Goal: Navigation & Orientation: Understand site structure

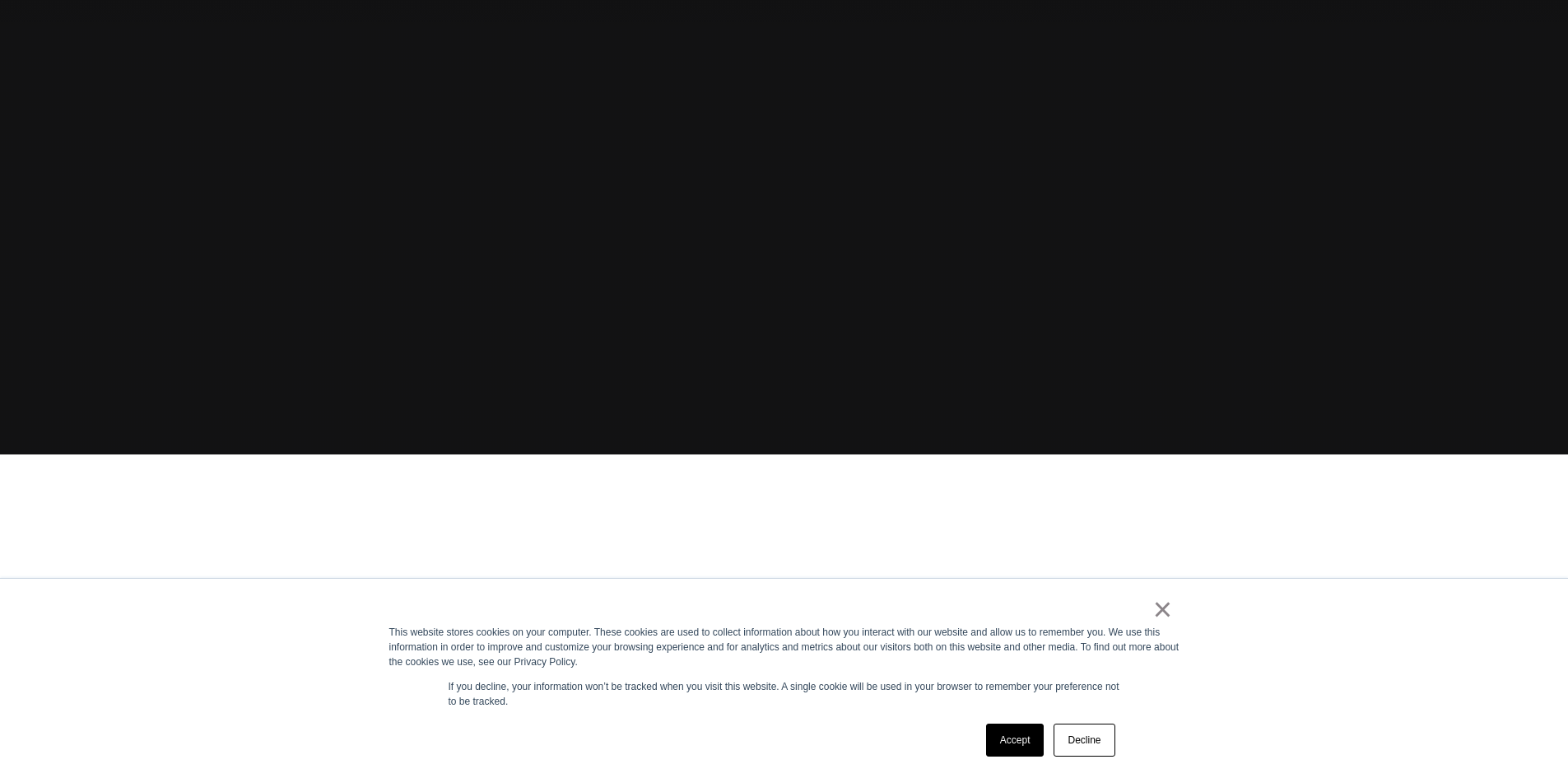
scroll to position [329, 0]
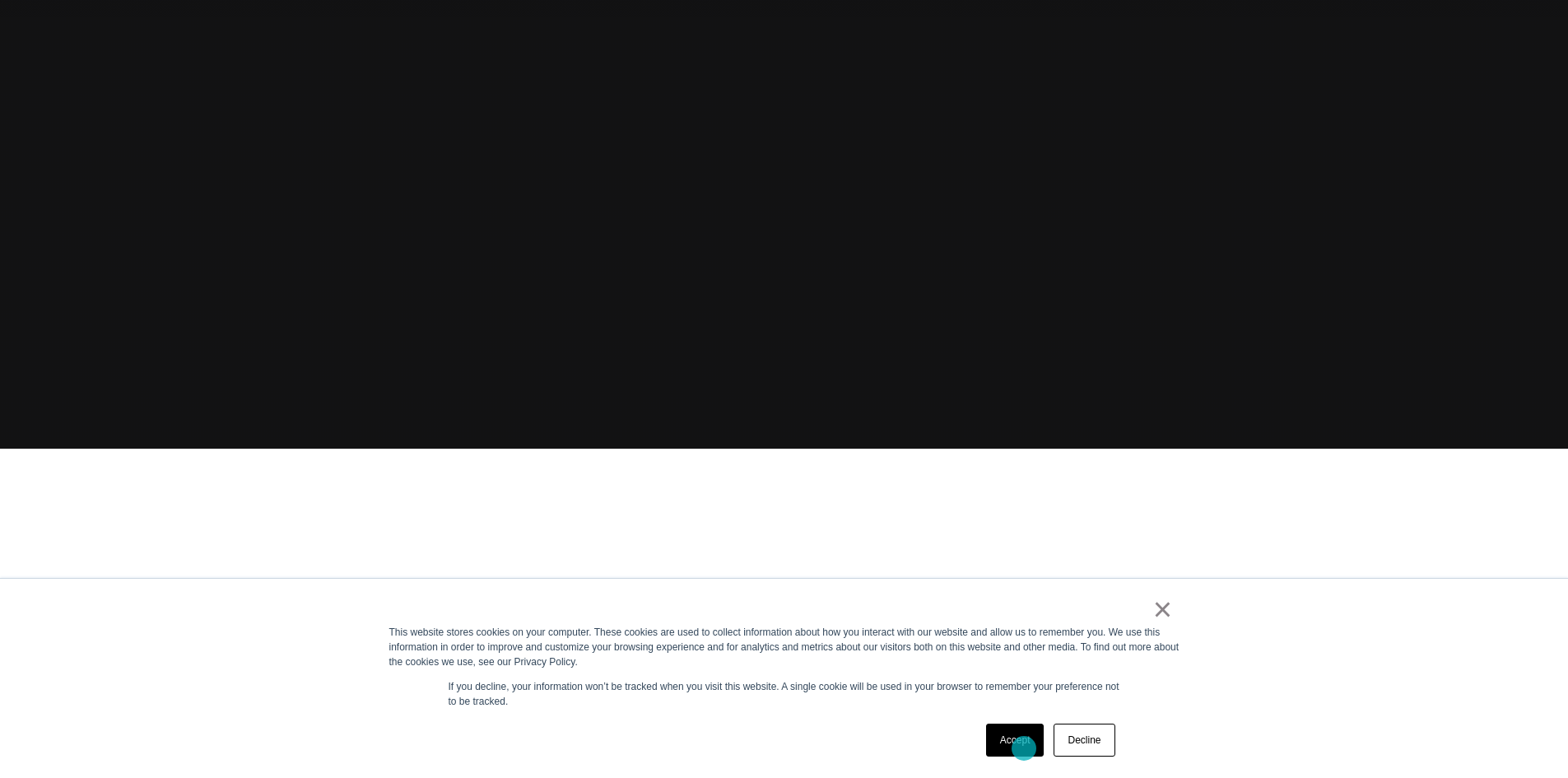
click at [1024, 749] on link "Accept" at bounding box center [1015, 741] width 59 height 33
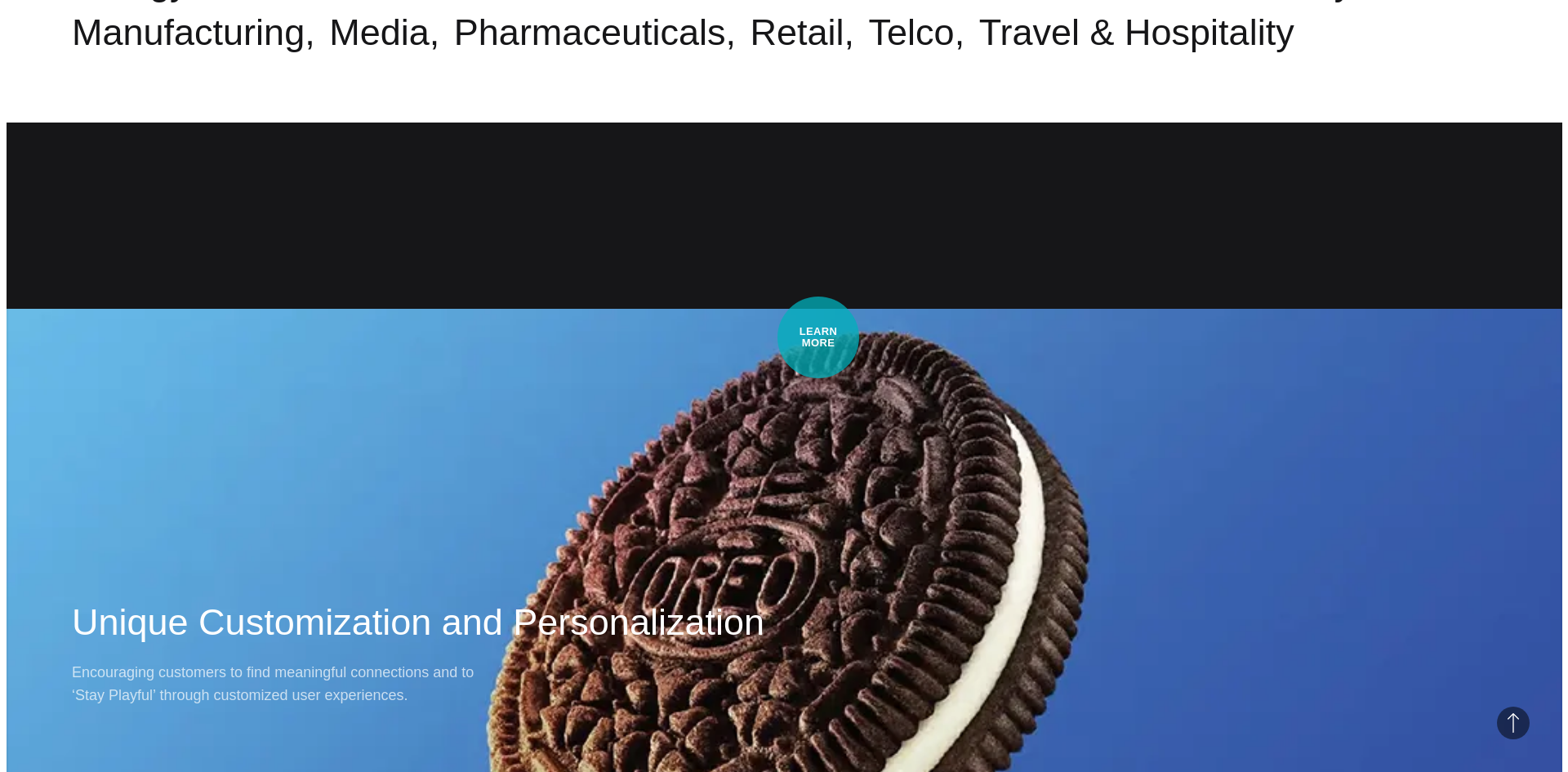
scroll to position [0, 0]
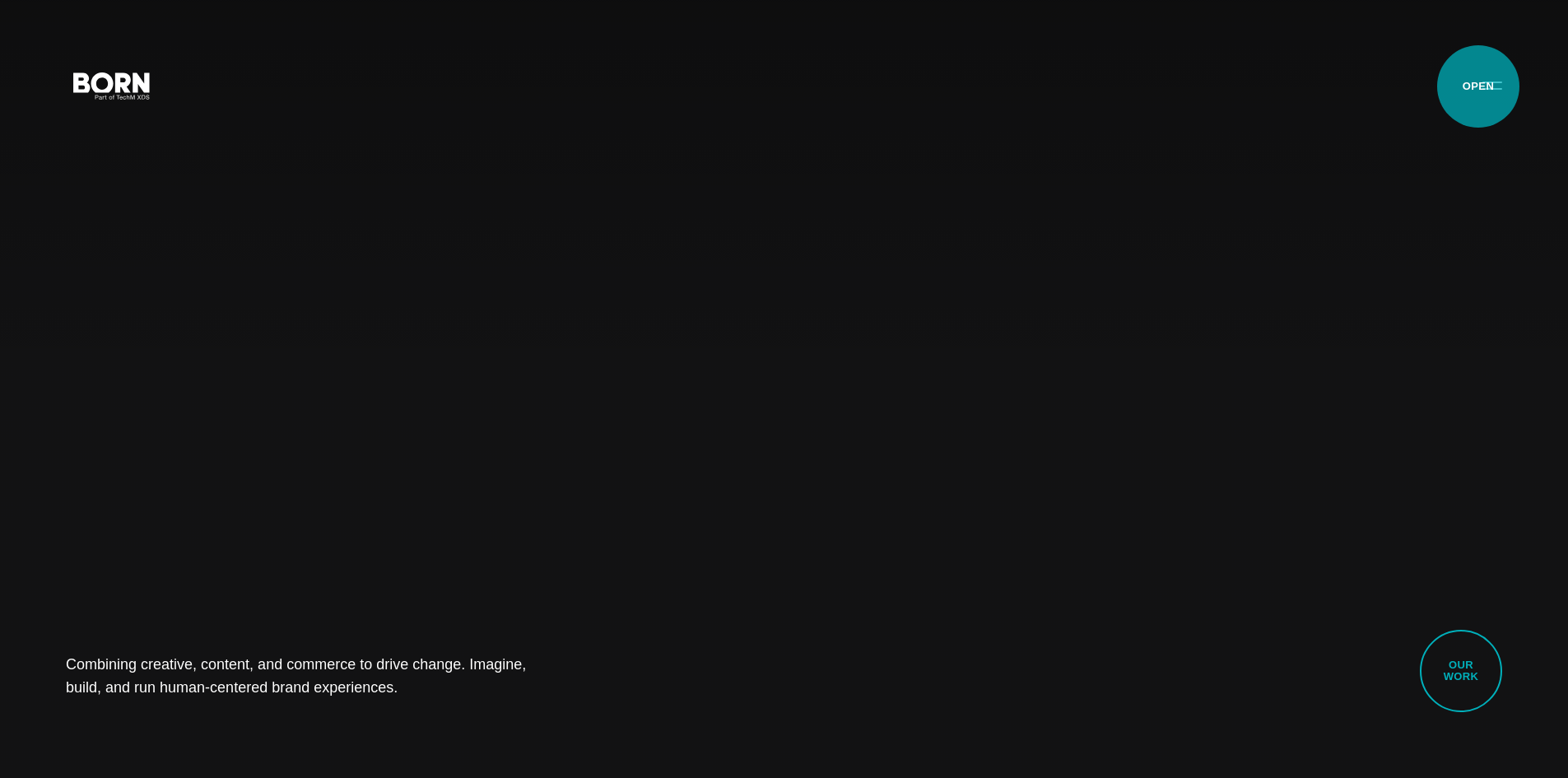
click at [1479, 86] on button "Primary Menu" at bounding box center [1492, 84] width 39 height 34
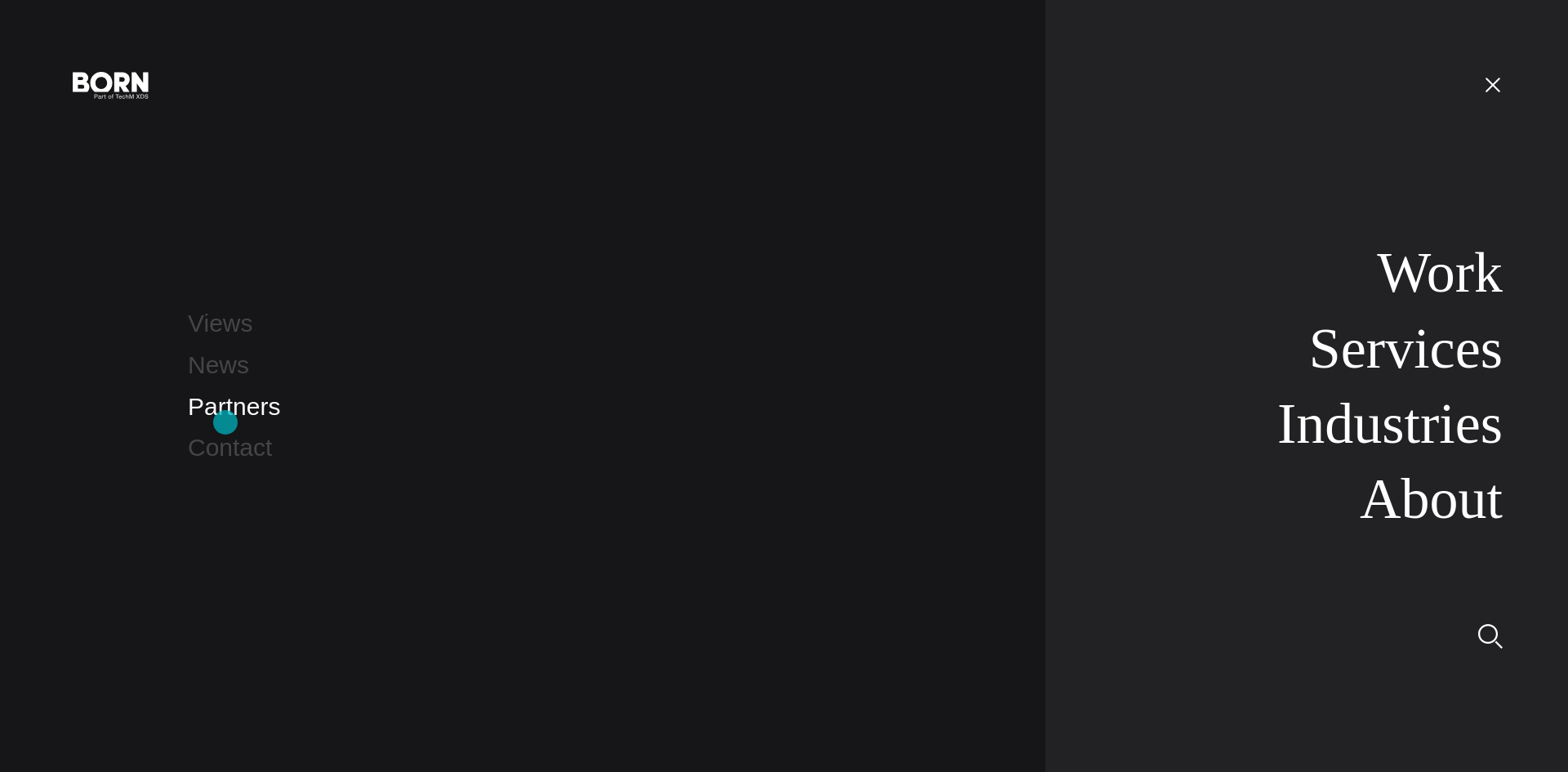
click at [225, 420] on link "Partners" at bounding box center [234, 406] width 93 height 27
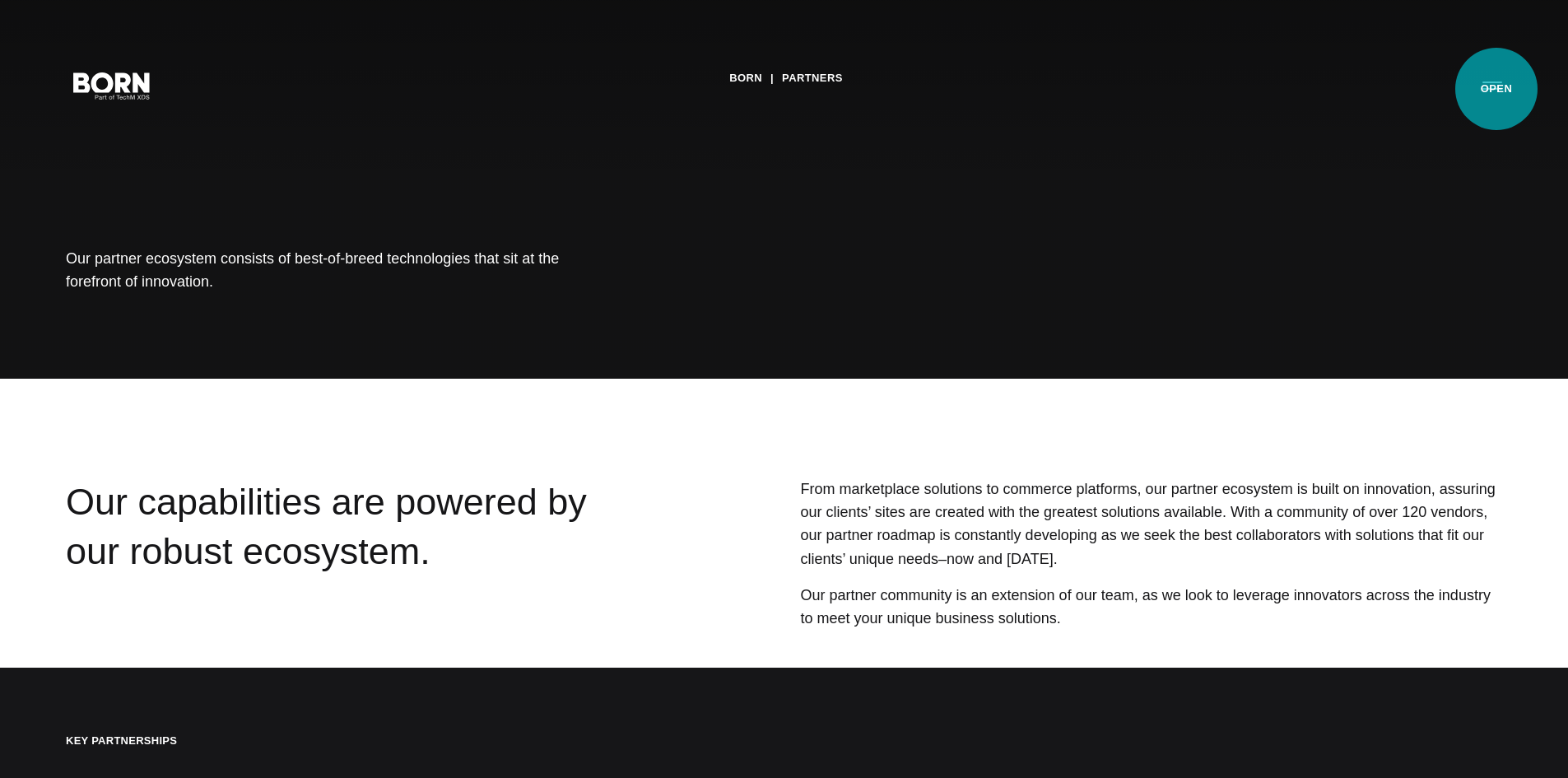
click at [1496, 89] on button "Primary Menu" at bounding box center [1492, 84] width 39 height 34
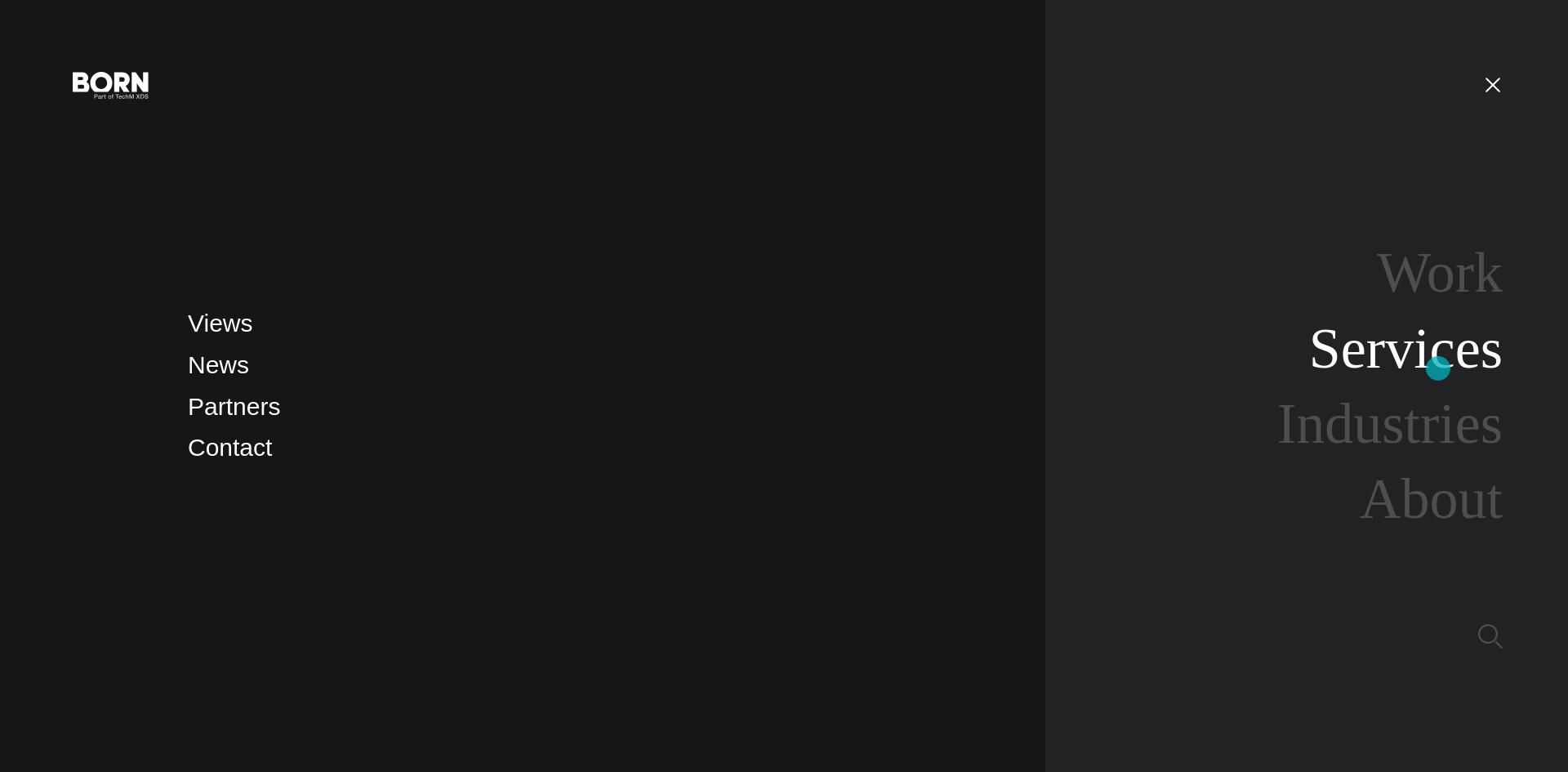
click at [1438, 368] on link "Services" at bounding box center [1406, 348] width 194 height 63
